Goal: Transaction & Acquisition: Purchase product/service

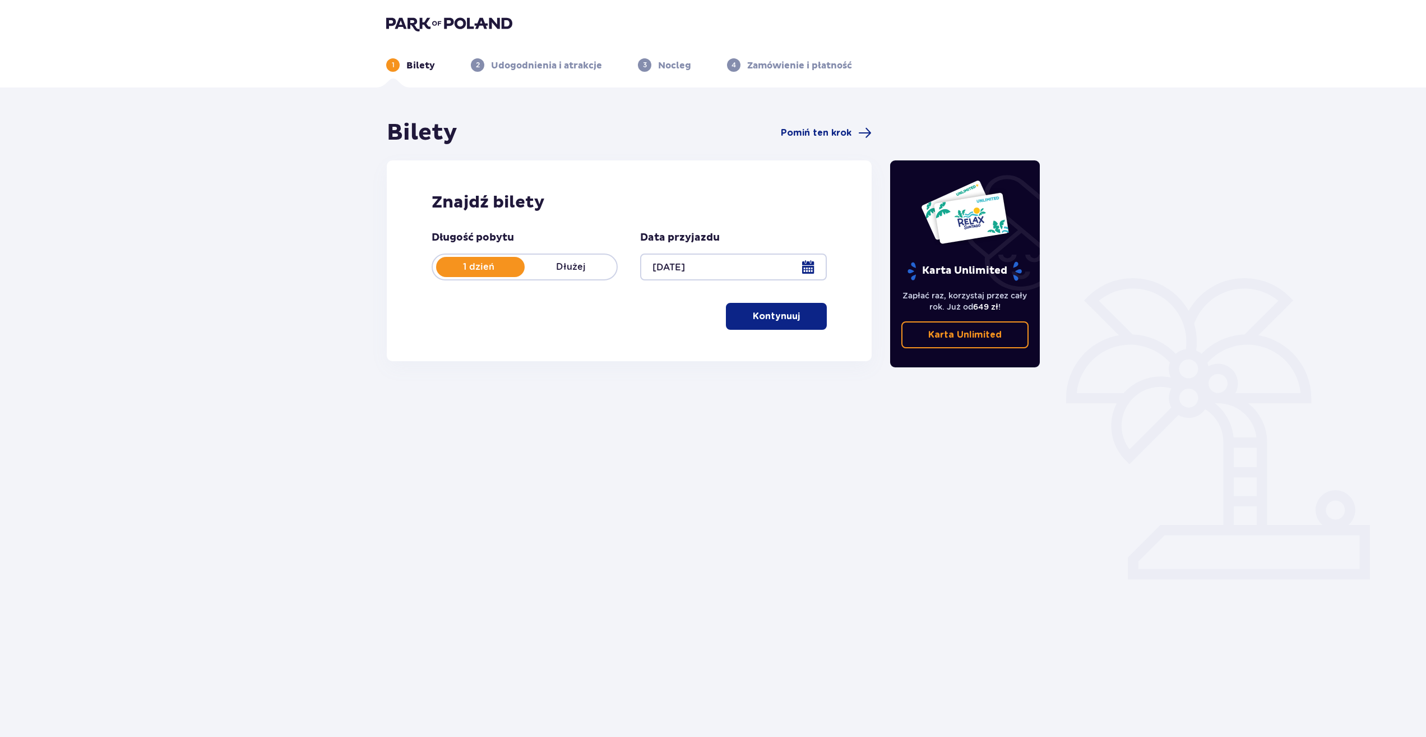
click at [787, 325] on button "Kontynuuj" at bounding box center [776, 316] width 101 height 27
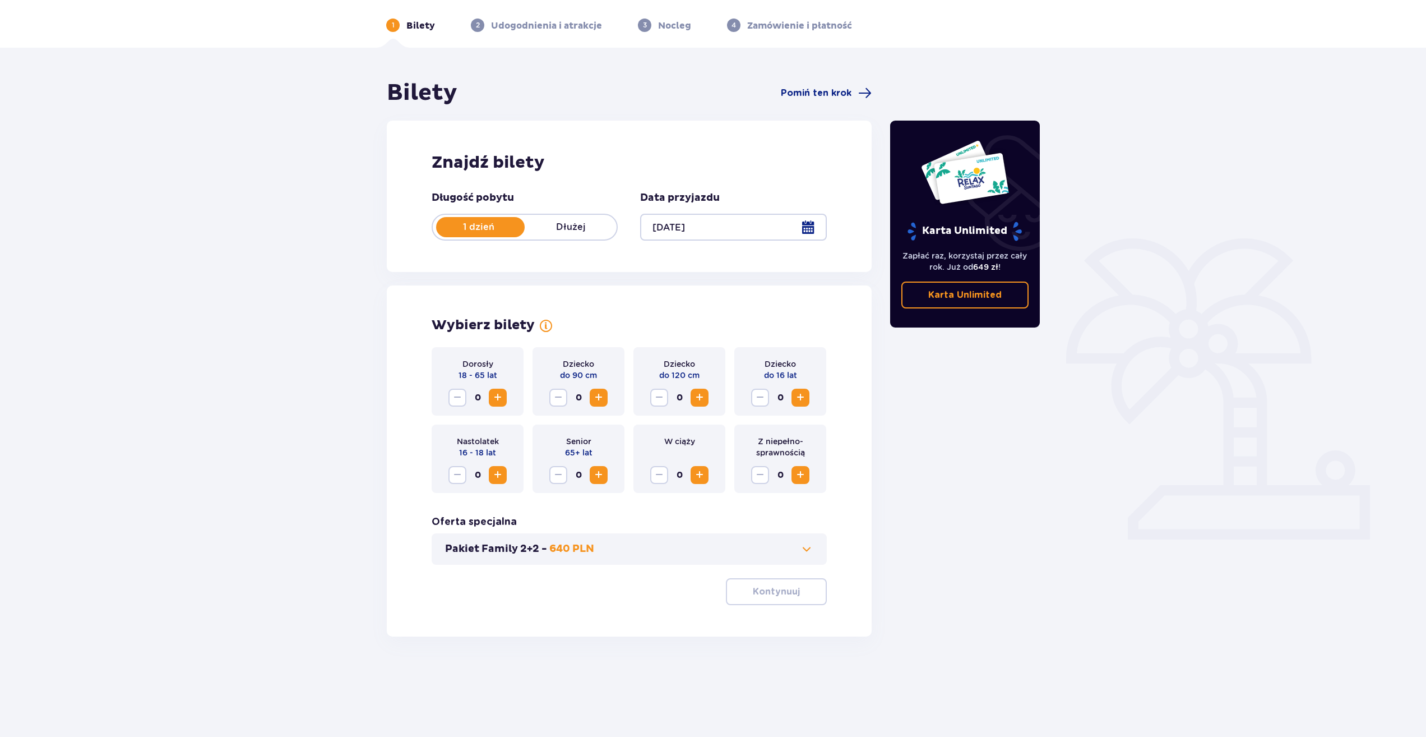
scroll to position [40, 0]
click at [504, 403] on span "Zwiększ" at bounding box center [497, 396] width 13 height 13
click at [775, 598] on button "Kontynuuj" at bounding box center [776, 591] width 101 height 27
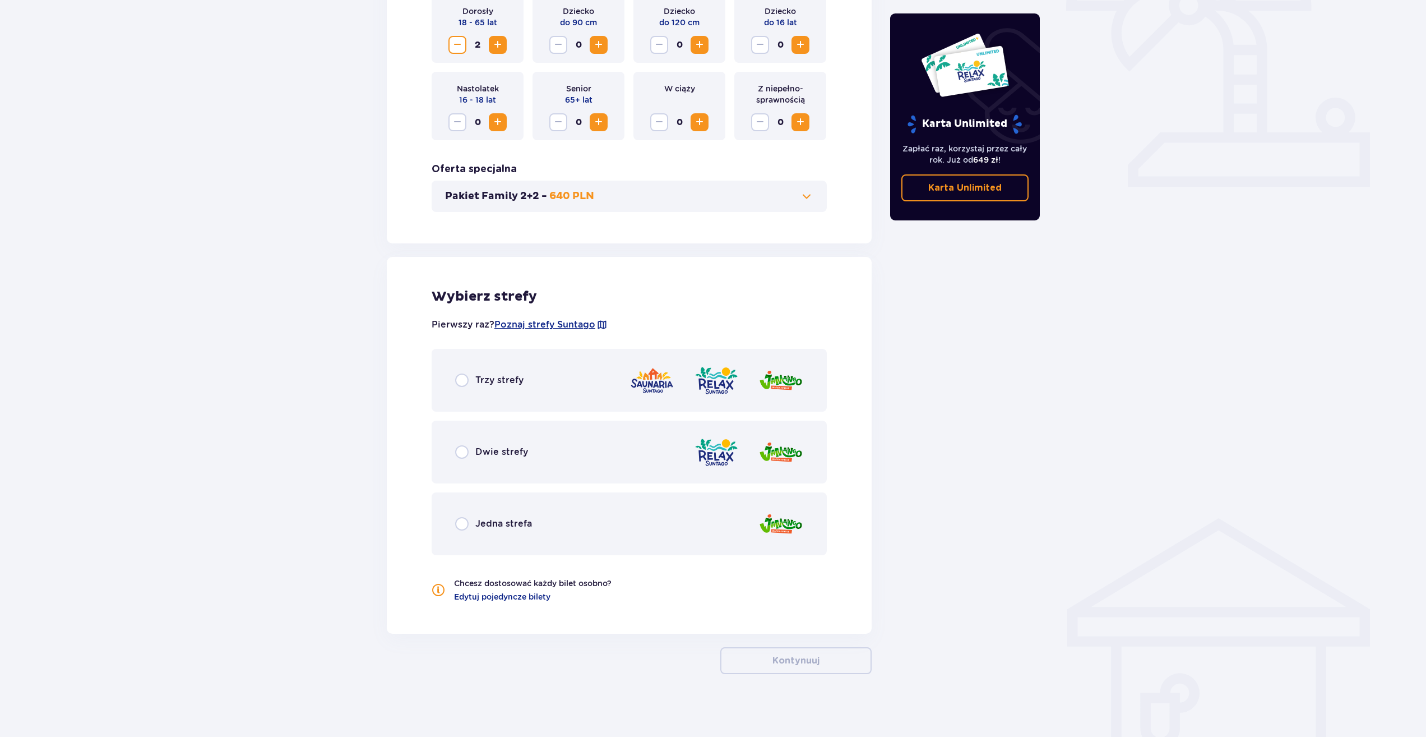
scroll to position [397, 0]
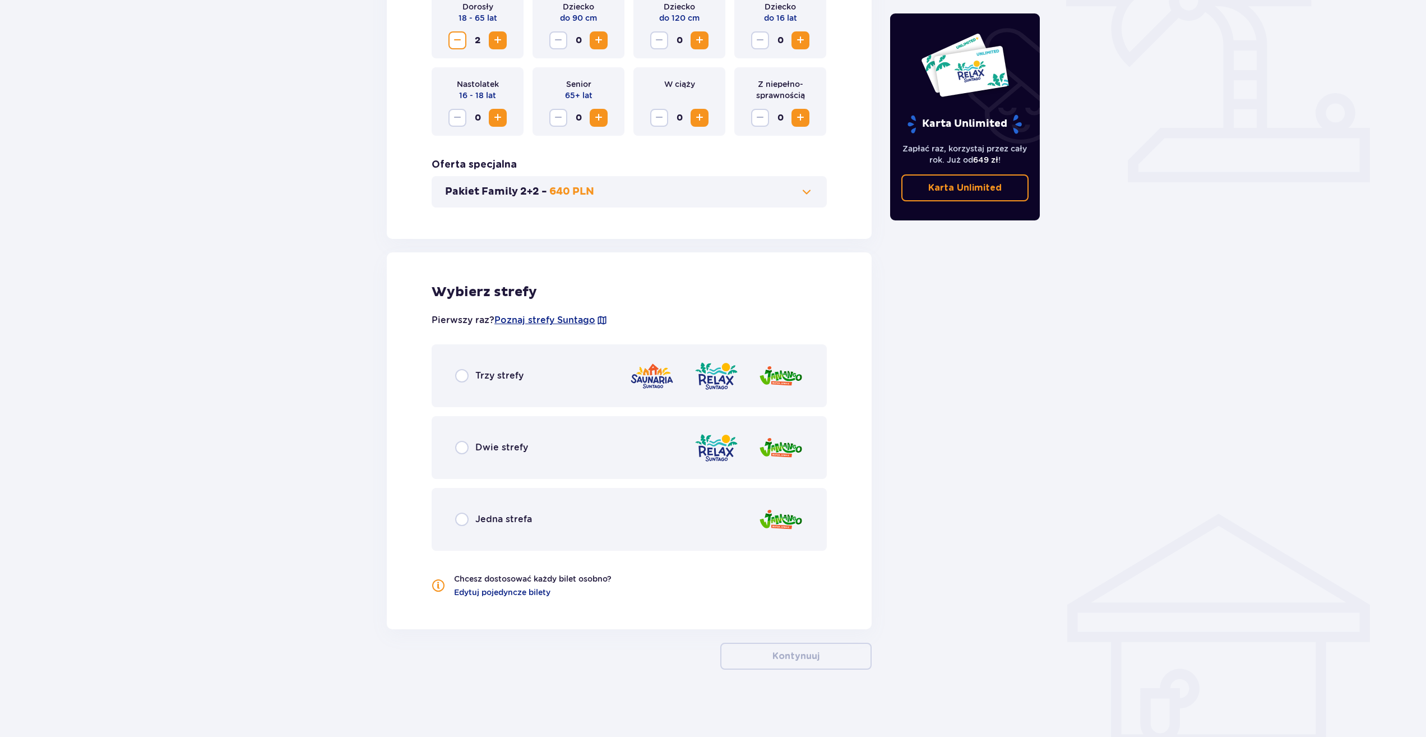
click at [473, 380] on div "Trzy strefy" at bounding box center [489, 375] width 68 height 13
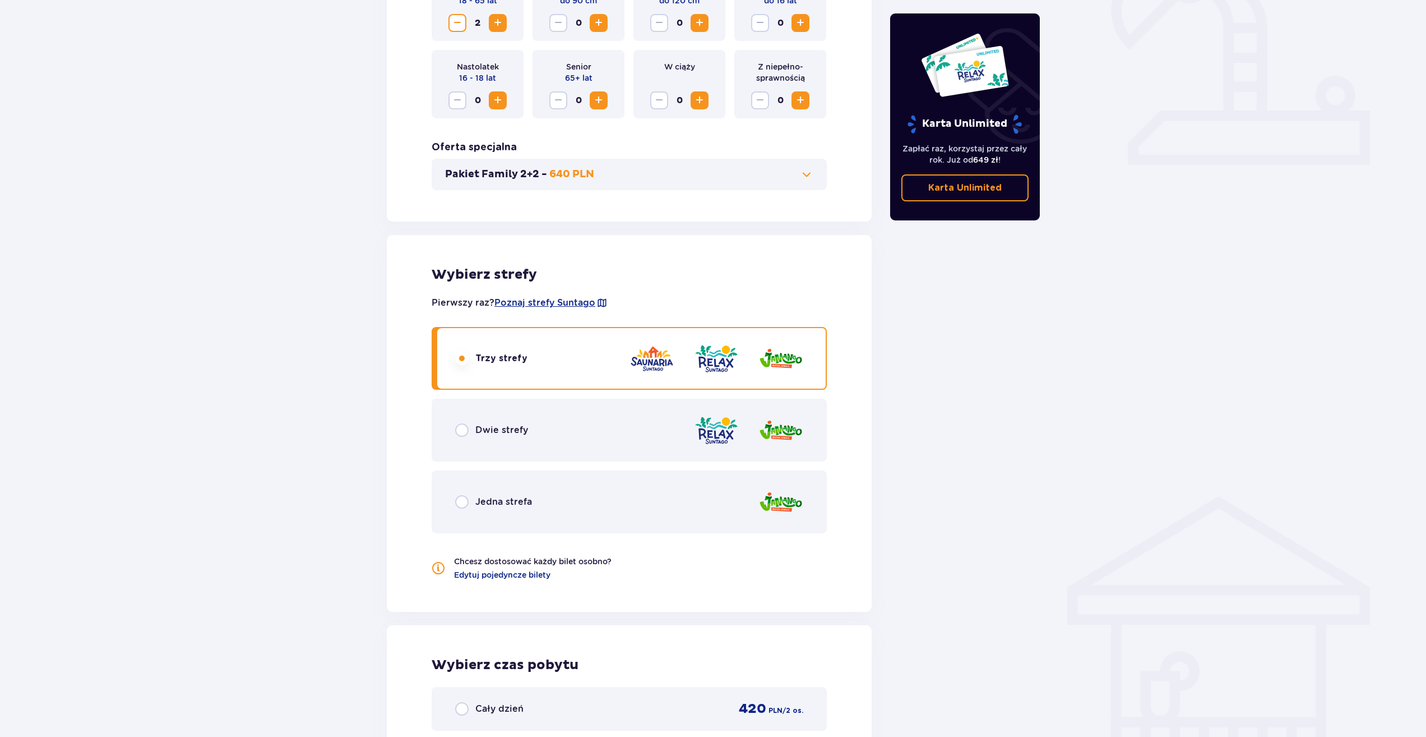
scroll to position [426, 0]
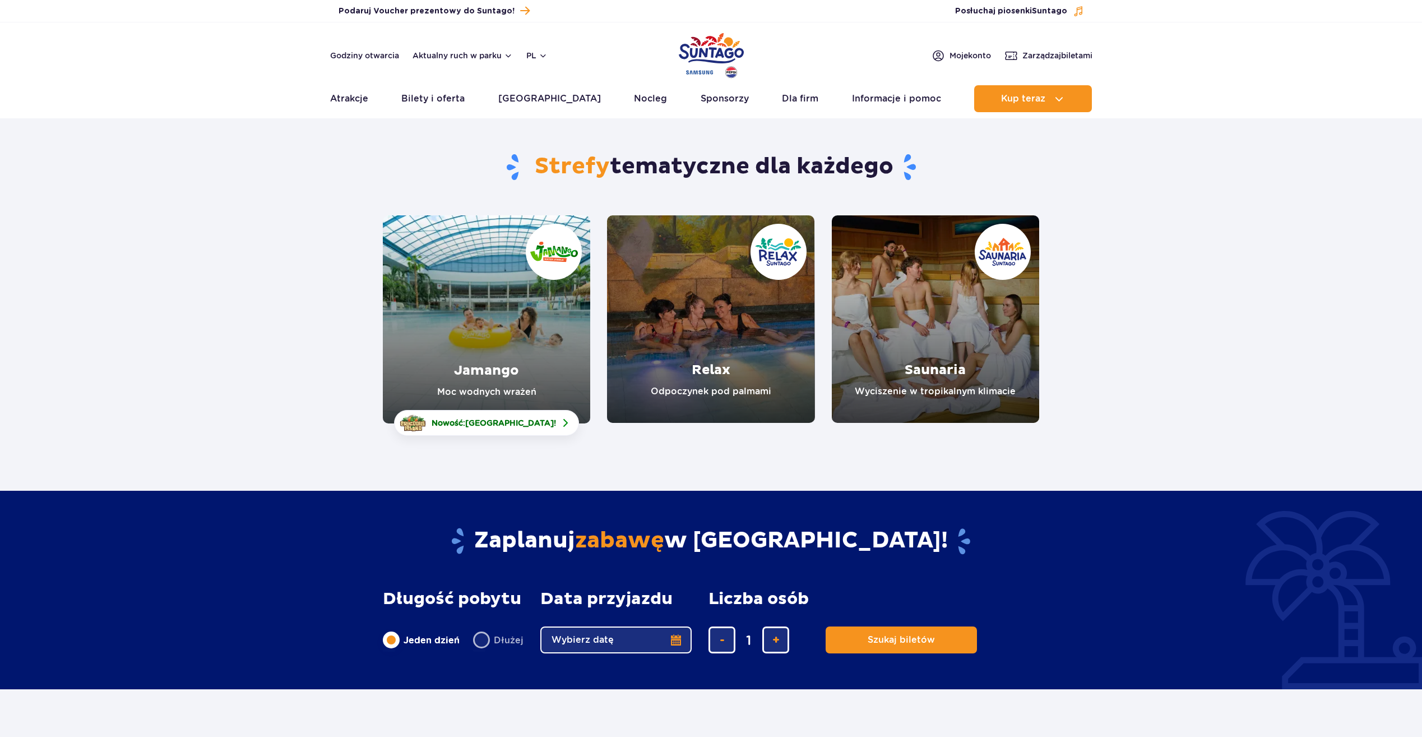
click at [499, 329] on link "Jamango" at bounding box center [486, 319] width 207 height 208
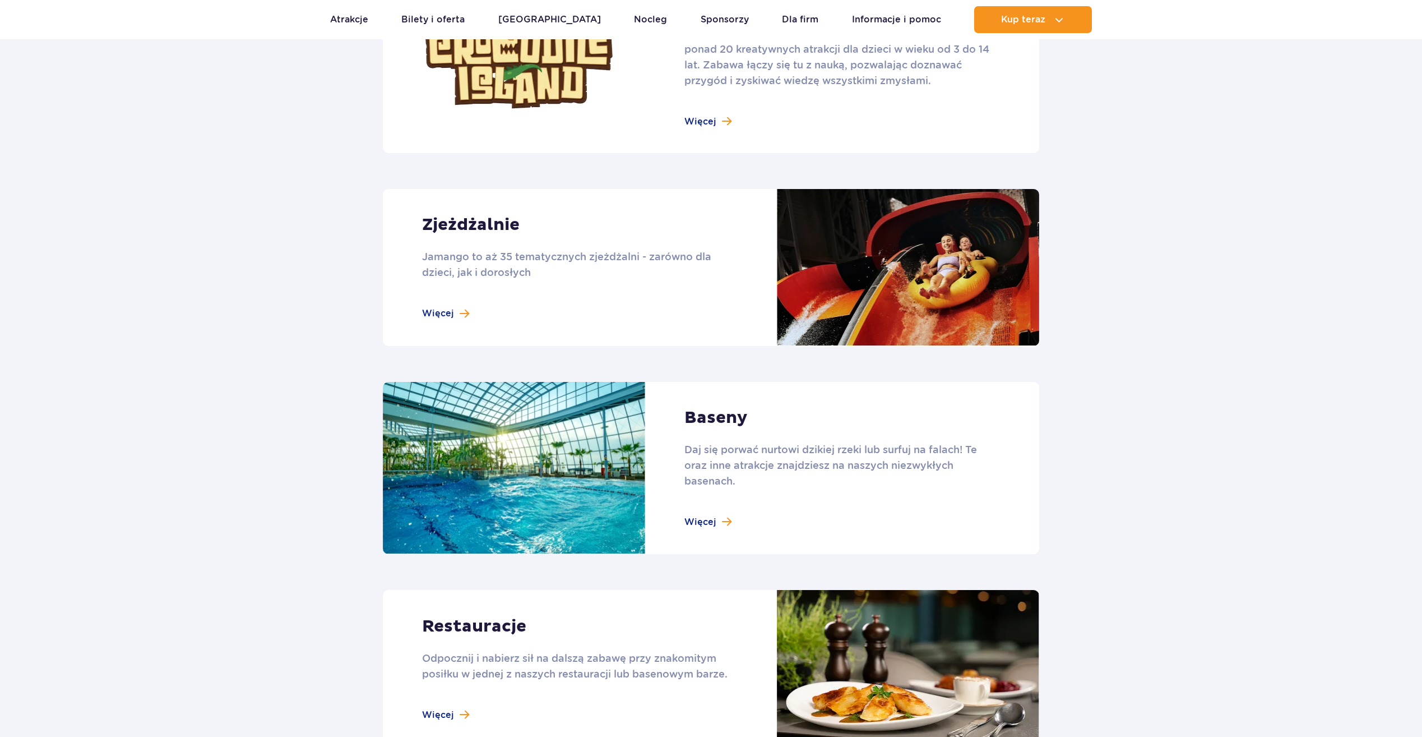
scroll to position [673, 0]
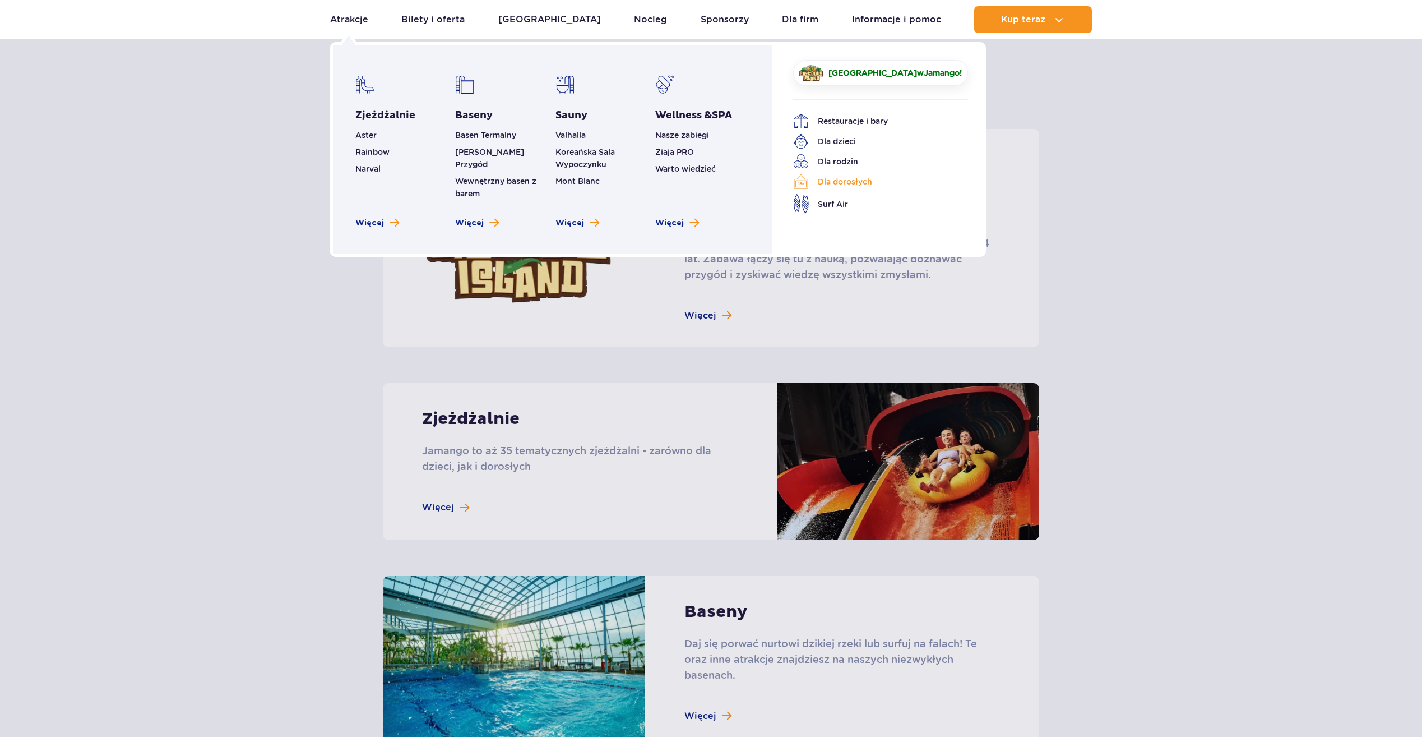
click at [839, 184] on link "Dla dorosłych" at bounding box center [872, 182] width 158 height 16
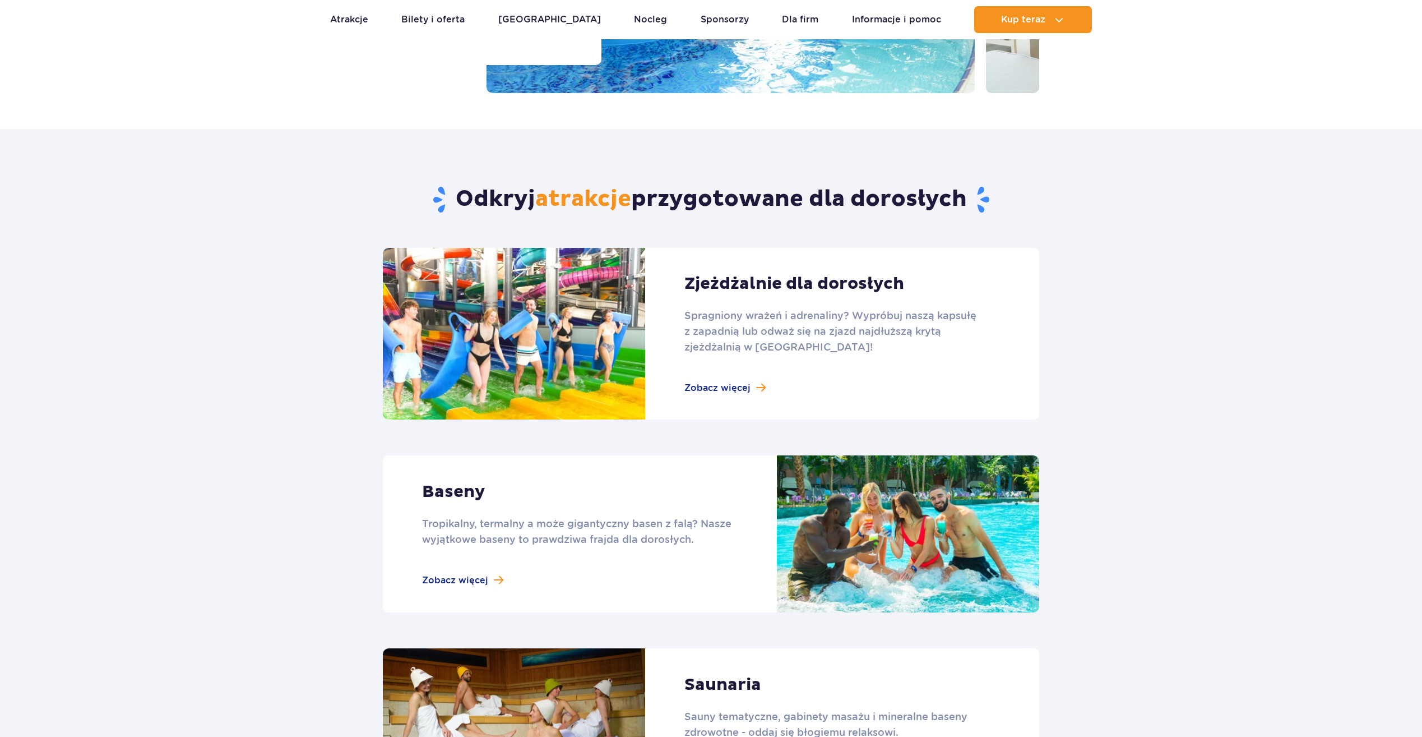
scroll to position [336, 0]
